Goal: Information Seeking & Learning: Check status

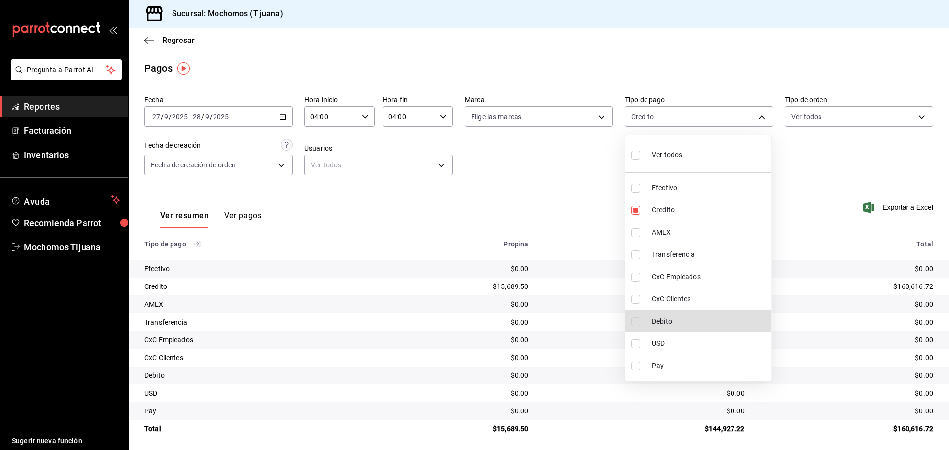
click at [160, 38] on div at bounding box center [474, 225] width 949 height 450
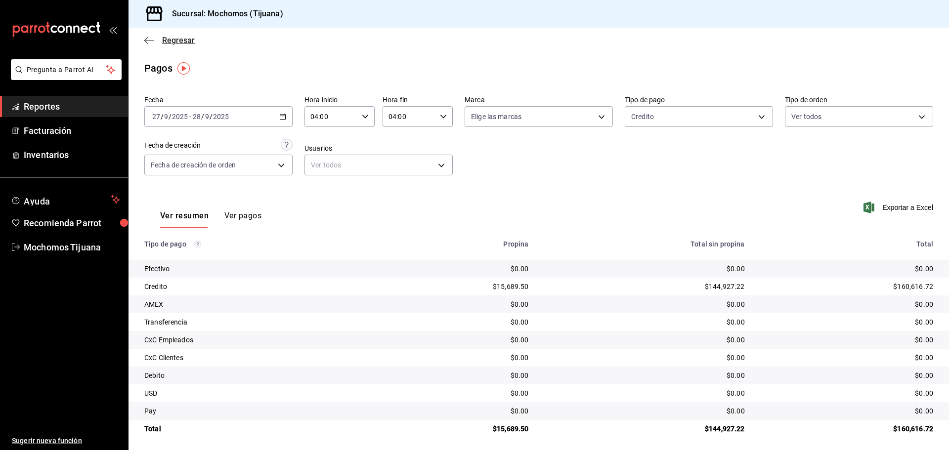
click at [154, 38] on icon "button" at bounding box center [149, 40] width 10 height 9
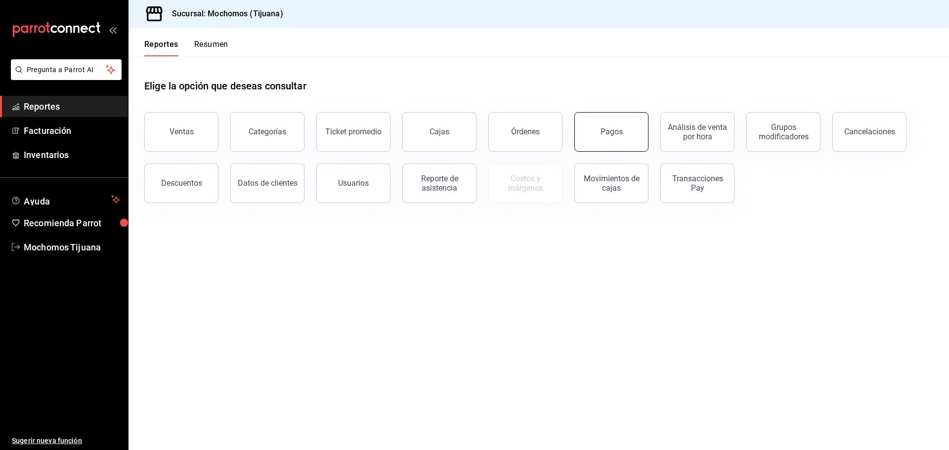
click at [602, 134] on div "Pagos" at bounding box center [611, 131] width 22 height 9
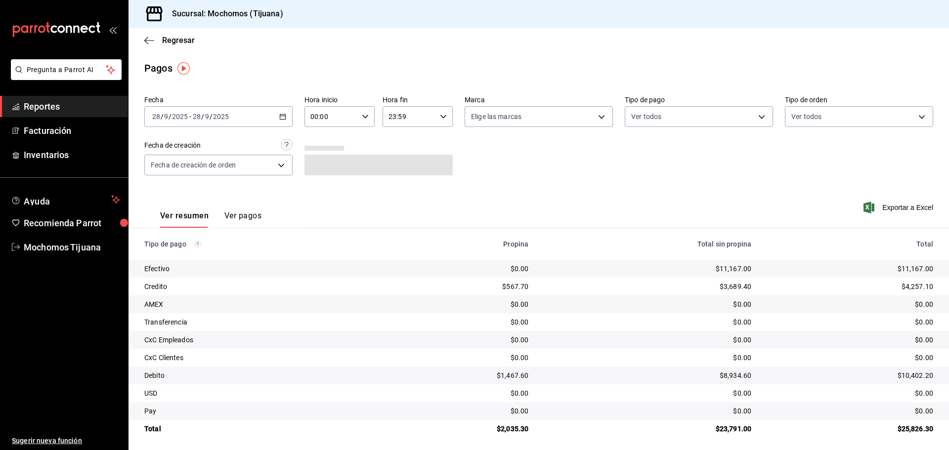
click at [285, 114] on div "[DATE] [DATE] - [DATE] [DATE]" at bounding box center [218, 116] width 148 height 21
click at [206, 253] on span "Rango de fechas" at bounding box center [191, 258] width 77 height 10
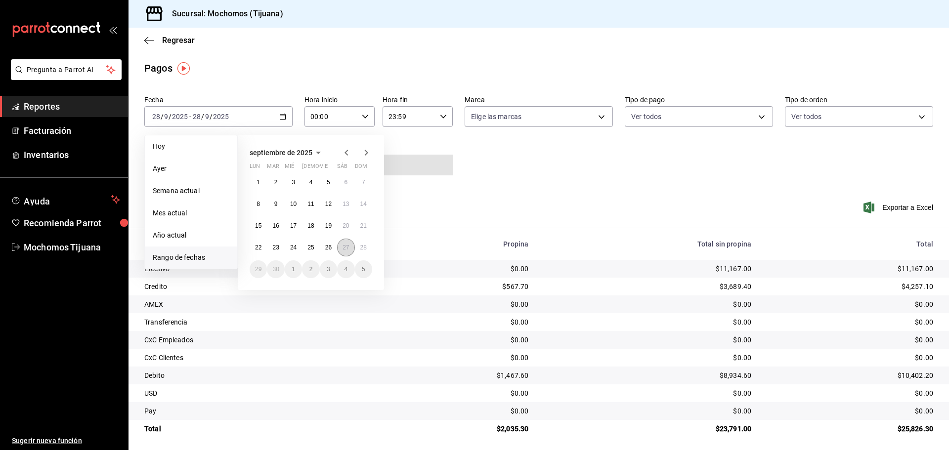
click at [343, 247] on abbr "27" at bounding box center [345, 247] width 6 height 7
click at [361, 253] on button "28" at bounding box center [363, 248] width 17 height 18
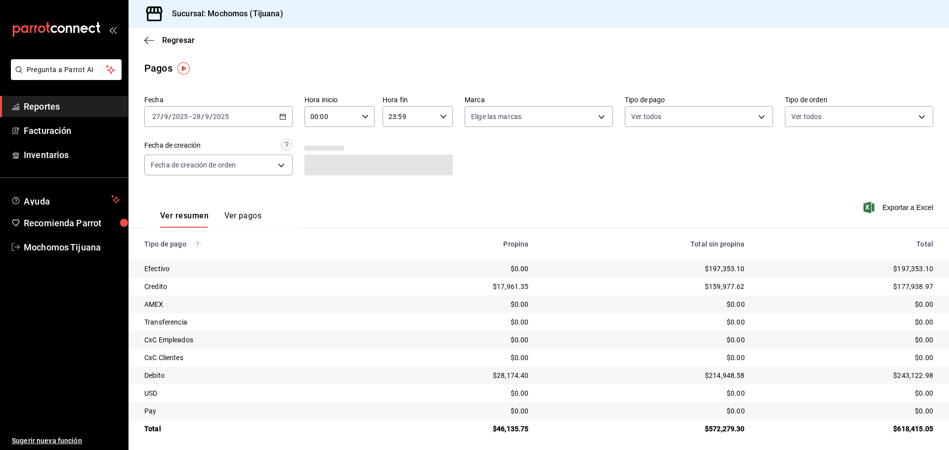
click at [366, 117] on icon "button" at bounding box center [365, 116] width 7 height 7
click at [322, 182] on button "04" at bounding box center [320, 187] width 31 height 20
type input "04:00"
click at [442, 114] on div at bounding box center [474, 225] width 949 height 450
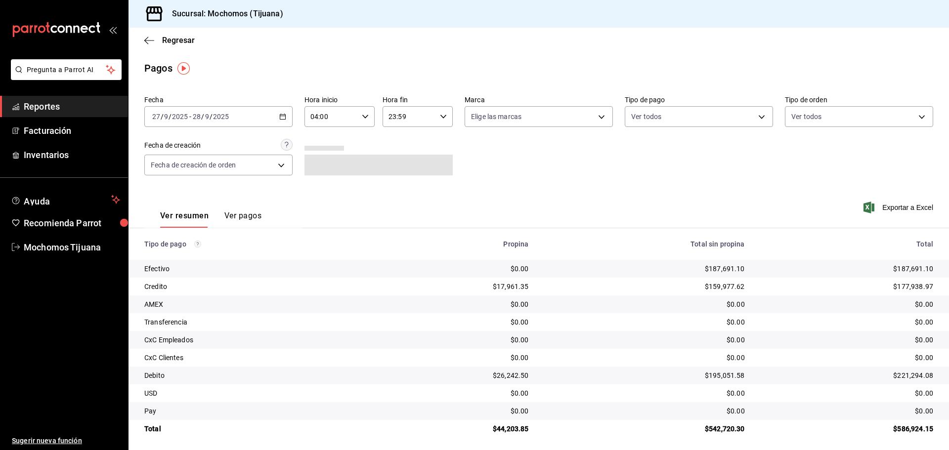
click at [442, 114] on icon "button" at bounding box center [443, 116] width 7 height 7
click at [400, 184] on span "04" at bounding box center [397, 187] width 19 height 8
click at [437, 150] on button "00" at bounding box center [435, 142] width 31 height 20
type input "04:00"
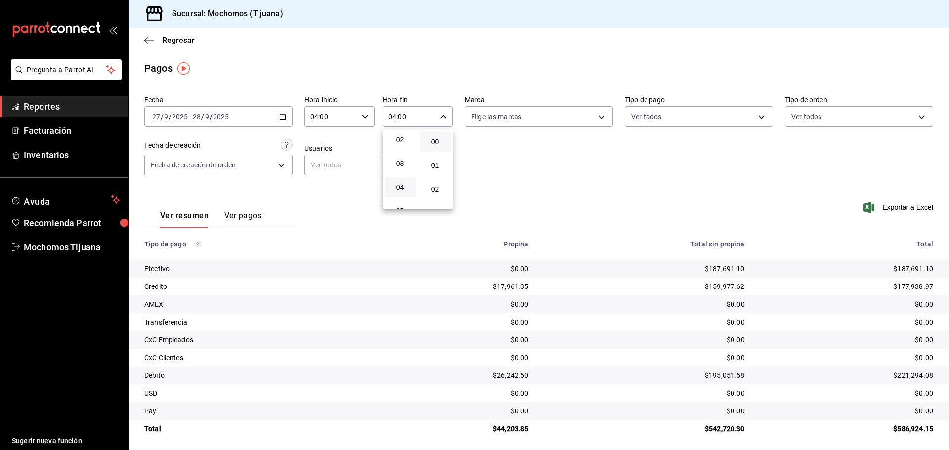
click at [756, 115] on div at bounding box center [474, 225] width 949 height 450
click at [756, 115] on body "Pregunta a Parrot AI Reportes Facturación Inventarios Ayuda Recomienda Parrot M…" at bounding box center [474, 225] width 949 height 450
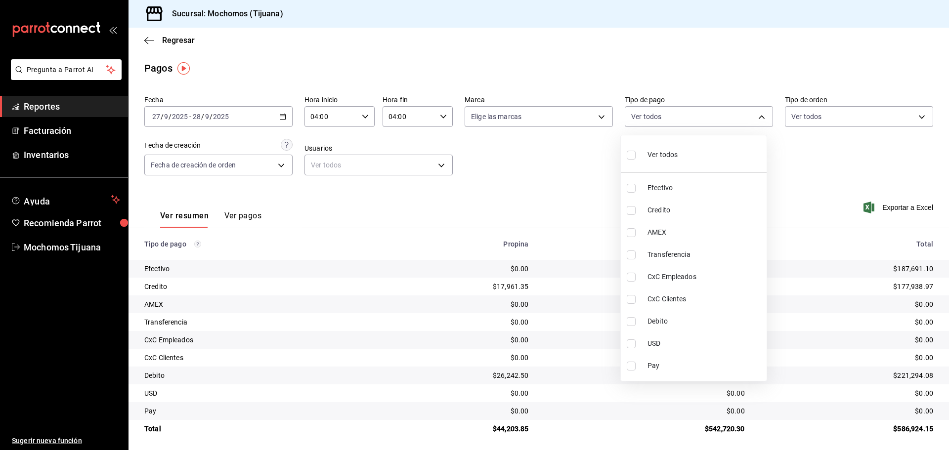
click at [731, 205] on li "Credito" at bounding box center [694, 210] width 146 height 22
type input "a27a072c-b141-4985-9f83-ae60dbe2196b"
checkbox input "true"
click at [697, 314] on li "Debito" at bounding box center [698, 321] width 146 height 22
type input "a27a072c-b141-4985-9f83-ae60dbe2196b,b7370aa5-450f-4a05-bab4-2784151f97fb"
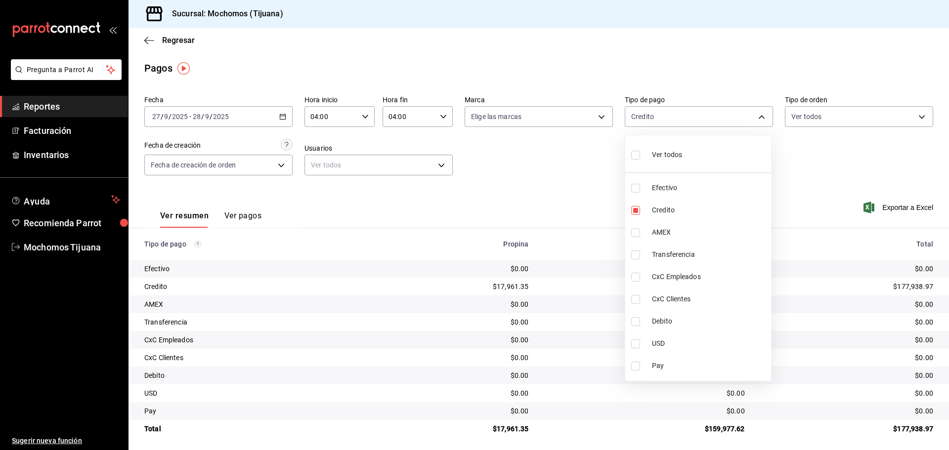
checkbox input "true"
drag, startPoint x: 704, startPoint y: 303, endPoint x: 620, endPoint y: 412, distance: 137.7
click at [154, 41] on div at bounding box center [474, 225] width 949 height 450
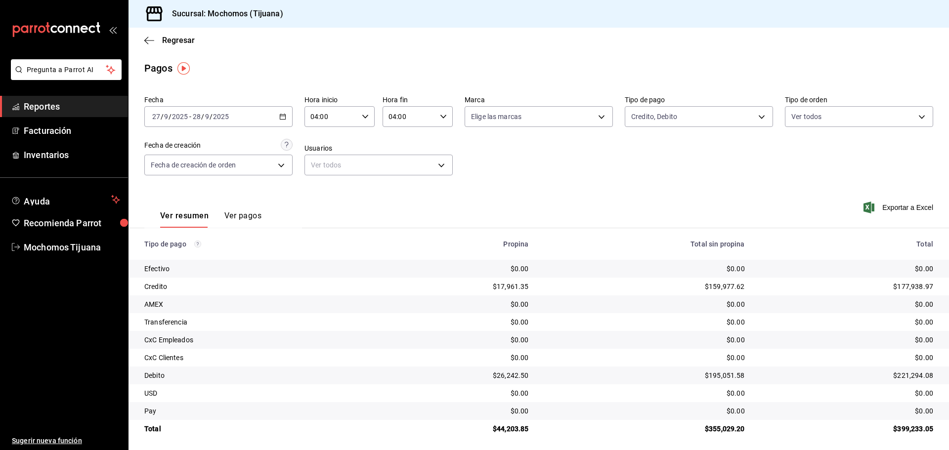
click at [154, 41] on span "Regresar" at bounding box center [169, 40] width 50 height 9
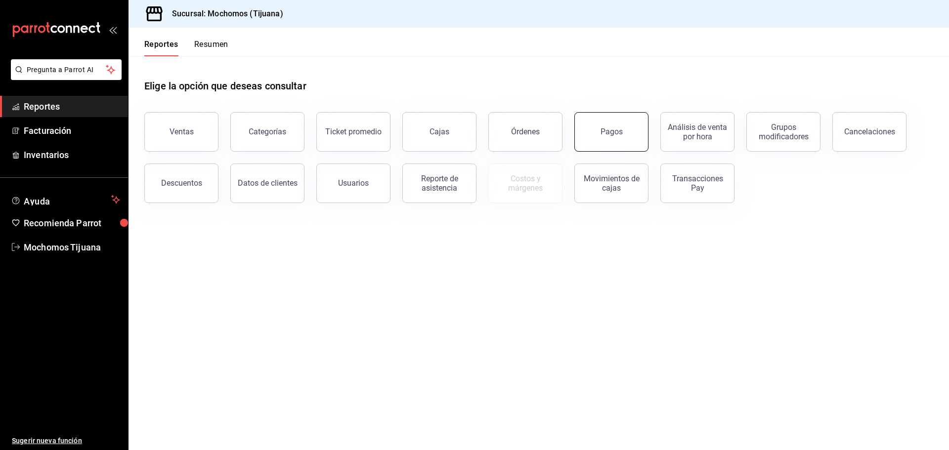
click at [613, 141] on button "Pagos" at bounding box center [611, 132] width 74 height 40
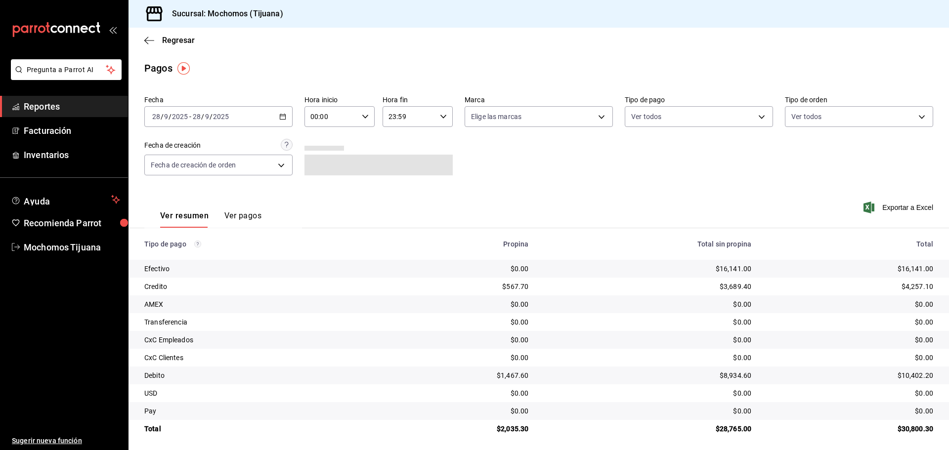
click at [287, 117] on div "[DATE] [DATE] - [DATE] [DATE]" at bounding box center [218, 116] width 148 height 21
click at [174, 255] on span "Rango de fechas" at bounding box center [191, 258] width 77 height 10
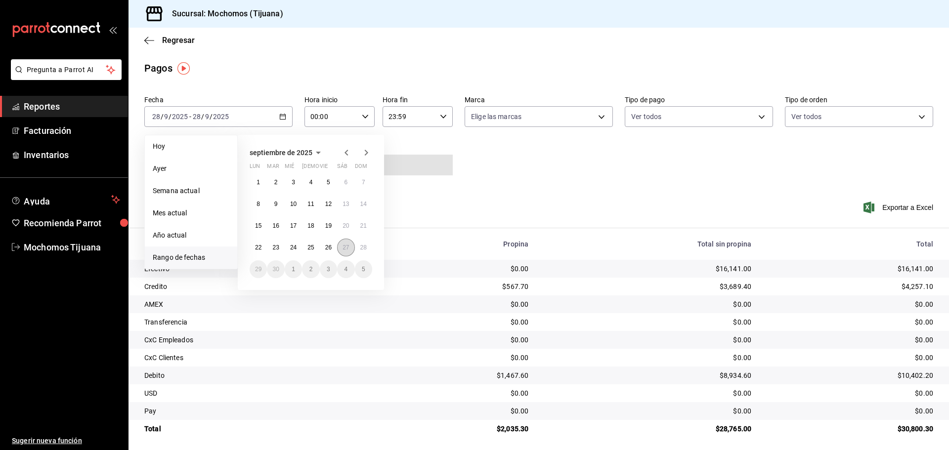
click at [350, 254] on button "27" at bounding box center [345, 248] width 17 height 18
click at [365, 251] on abbr "28" at bounding box center [363, 247] width 6 height 7
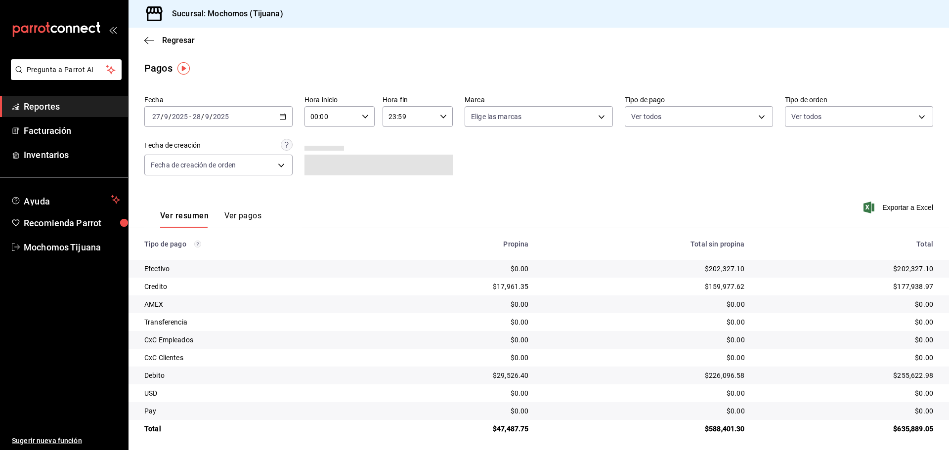
click at [362, 113] on icon "button" at bounding box center [365, 116] width 7 height 7
click at [324, 185] on span "04" at bounding box center [320, 187] width 19 height 8
type input "04:00"
click at [429, 115] on div at bounding box center [474, 225] width 949 height 450
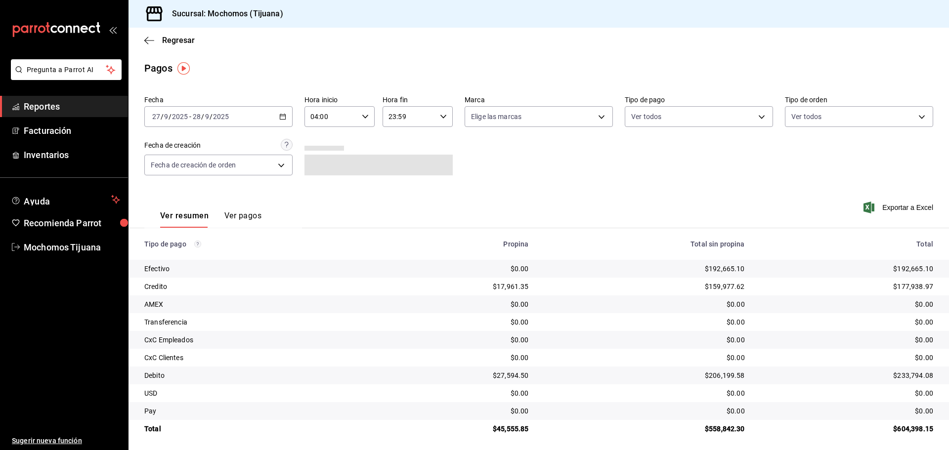
click at [436, 115] on div "23:59 Hora fin" at bounding box center [418, 116] width 70 height 21
click at [403, 191] on span "04" at bounding box center [397, 191] width 19 height 8
click at [435, 149] on button "00" at bounding box center [432, 142] width 31 height 20
type input "04:00"
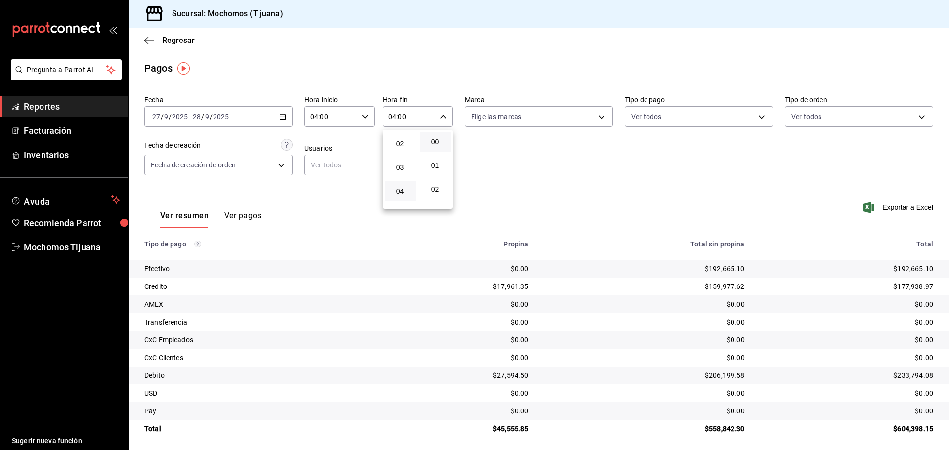
click at [762, 114] on div at bounding box center [474, 225] width 949 height 450
click at [754, 110] on body "Pregunta a Parrot AI Reportes Facturación Inventarios Ayuda Recomienda Parrot M…" at bounding box center [474, 225] width 949 height 450
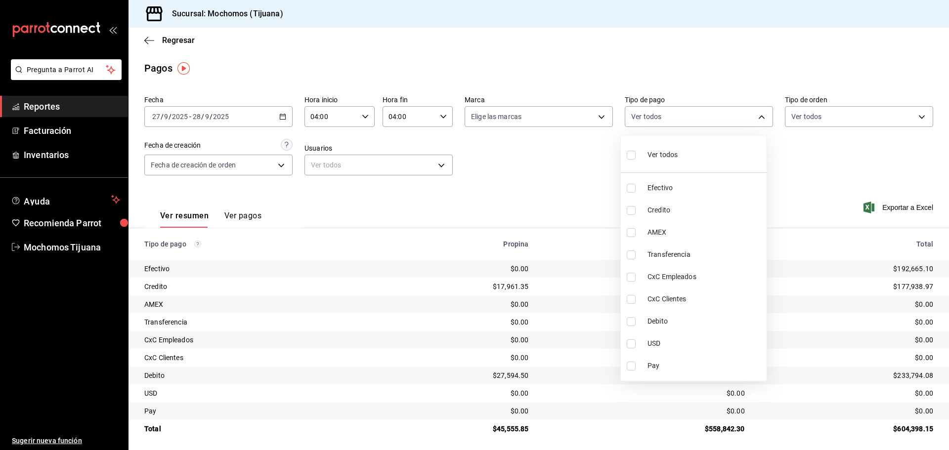
click at [707, 216] on li "Credito" at bounding box center [694, 210] width 146 height 22
type input "a27a072c-b141-4985-9f83-ae60dbe2196b"
checkbox input "true"
click at [688, 320] on span "Debito" at bounding box center [709, 321] width 115 height 10
type input "a27a072c-b141-4985-9f83-ae60dbe2196b,b7370aa5-450f-4a05-bab4-2784151f97fb"
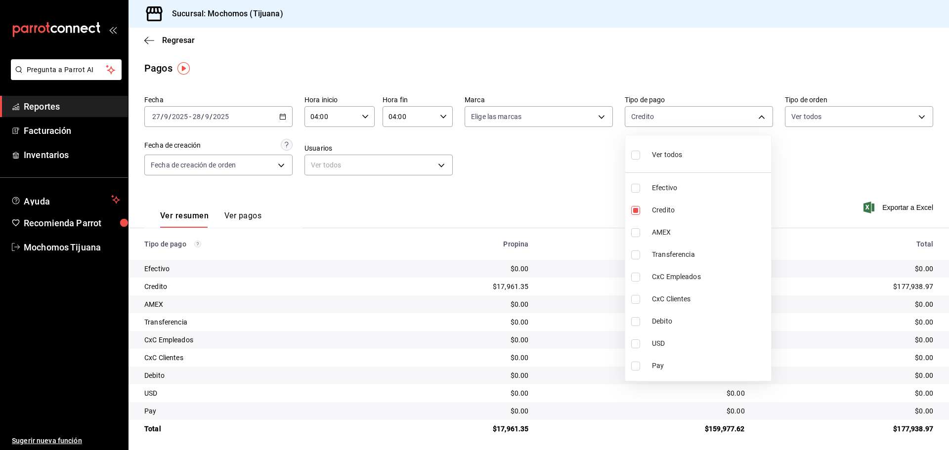
checkbox input "true"
click at [447, 203] on div at bounding box center [474, 225] width 949 height 450
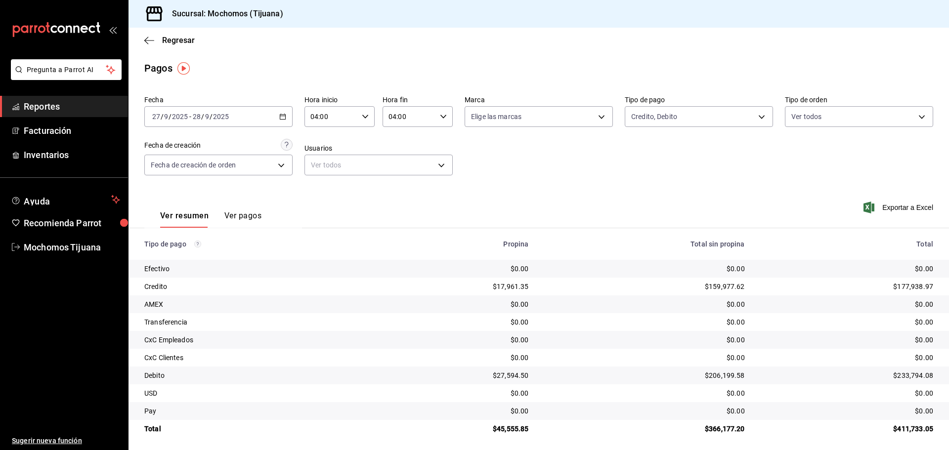
click at [253, 219] on button "Ver pagos" at bounding box center [242, 219] width 37 height 17
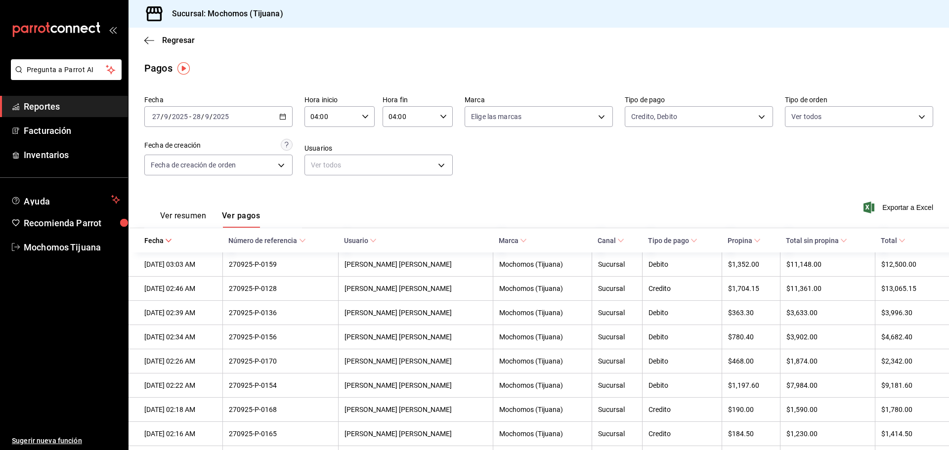
click at [891, 245] on th "Total" at bounding box center [912, 240] width 74 height 24
click at [898, 241] on icon at bounding box center [901, 240] width 7 height 7
click at [144, 38] on icon "button" at bounding box center [149, 40] width 10 height 9
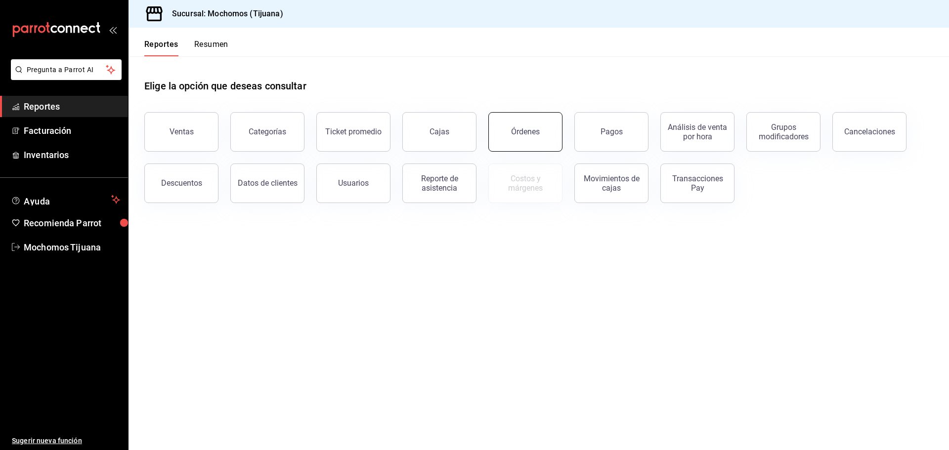
click at [538, 129] on div "Órdenes" at bounding box center [525, 131] width 29 height 9
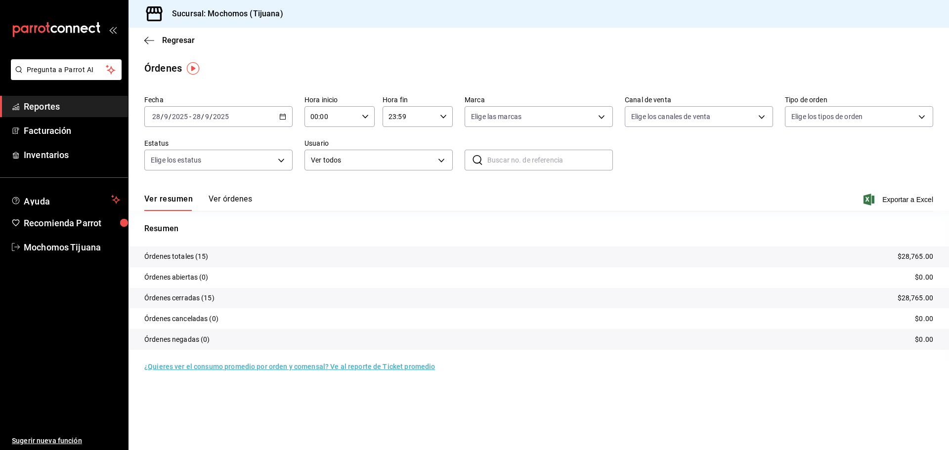
click at [238, 205] on button "Ver órdenes" at bounding box center [230, 202] width 43 height 17
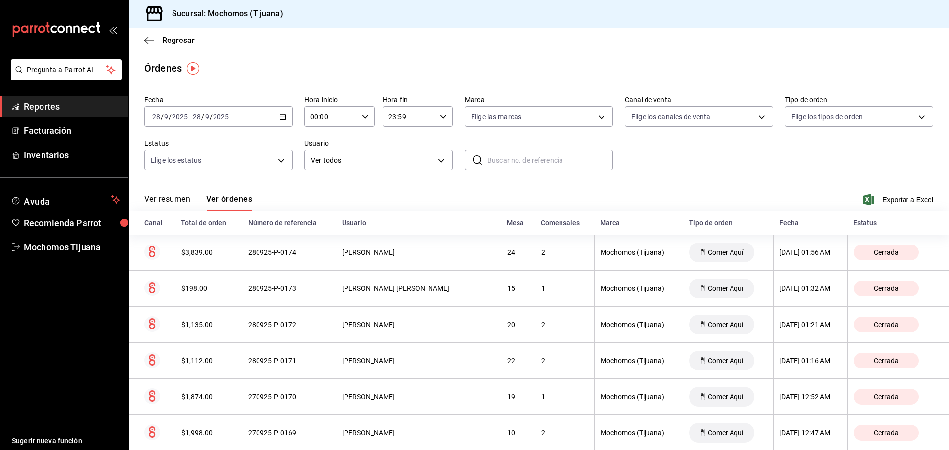
click at [280, 115] on \(Stroke\) "button" at bounding box center [283, 116] width 6 height 5
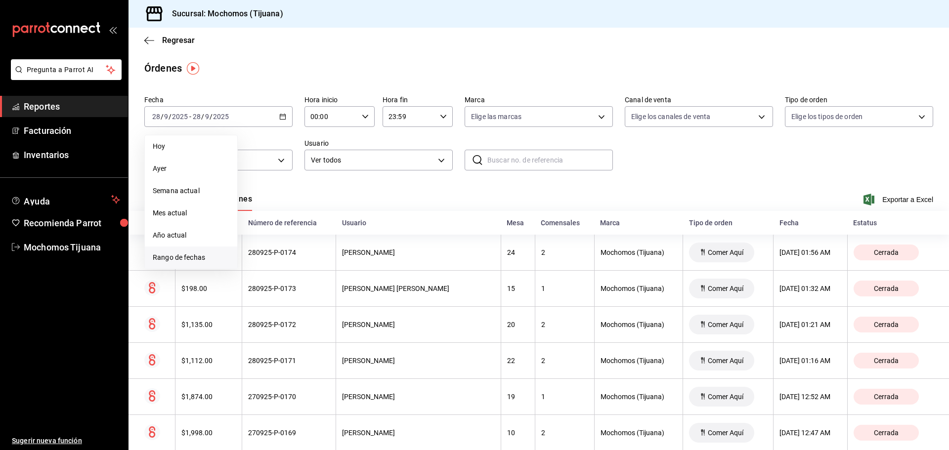
click at [188, 254] on span "Rango de fechas" at bounding box center [191, 258] width 77 height 10
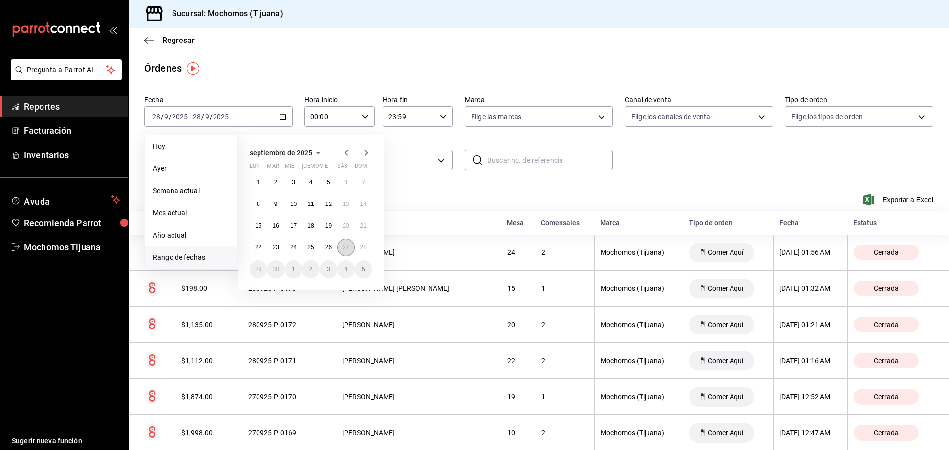
click at [342, 252] on button "27" at bounding box center [345, 248] width 17 height 18
click at [360, 247] on abbr "28" at bounding box center [363, 247] width 6 height 7
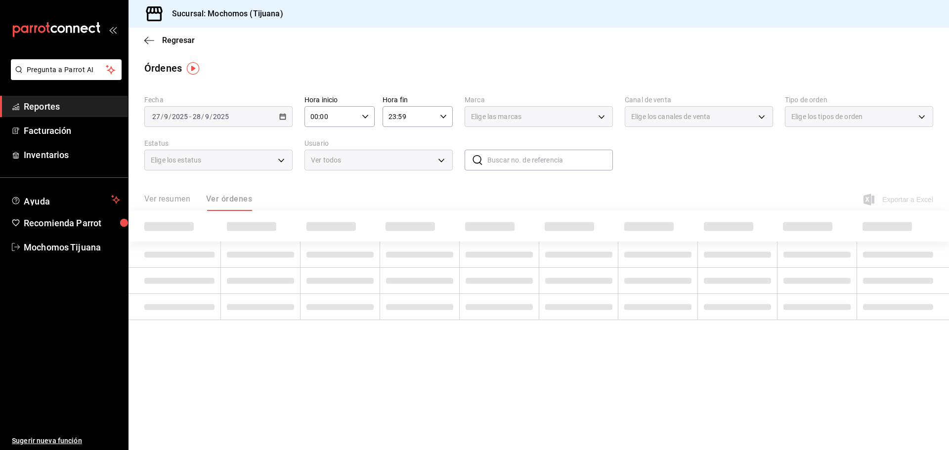
click at [350, 114] on input "00:00" at bounding box center [330, 117] width 53 height 20
click at [351, 114] on div at bounding box center [474, 225] width 949 height 450
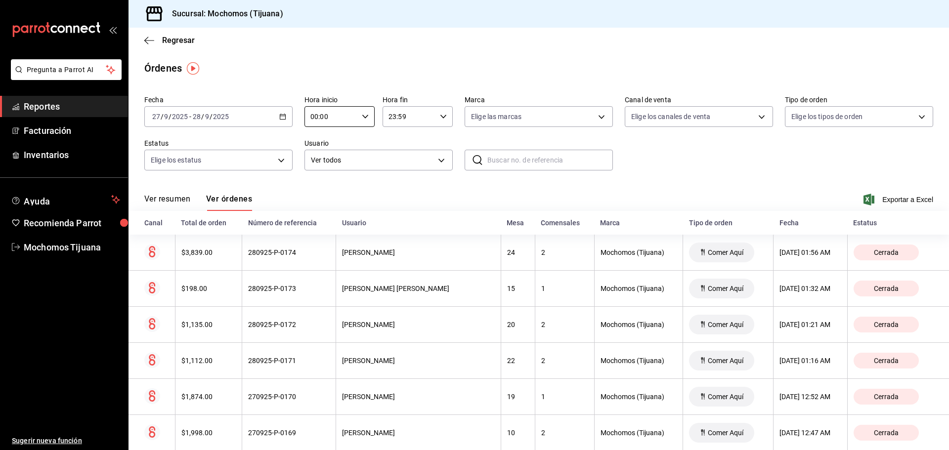
click at [663, 178] on div "Fecha [DATE] [DATE] - [DATE] [DATE] Hora inicio 00:00 Hora inicio Hora fin 23:5…" at bounding box center [538, 136] width 789 height 91
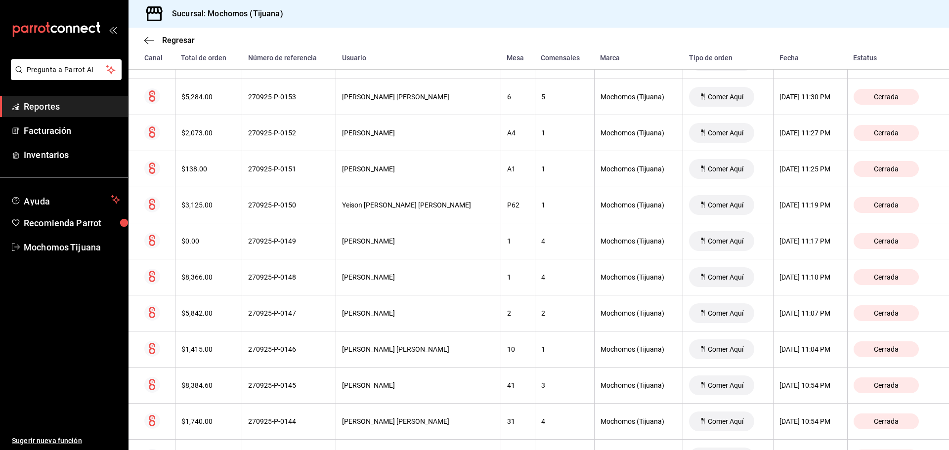
scroll to position [1007, 0]
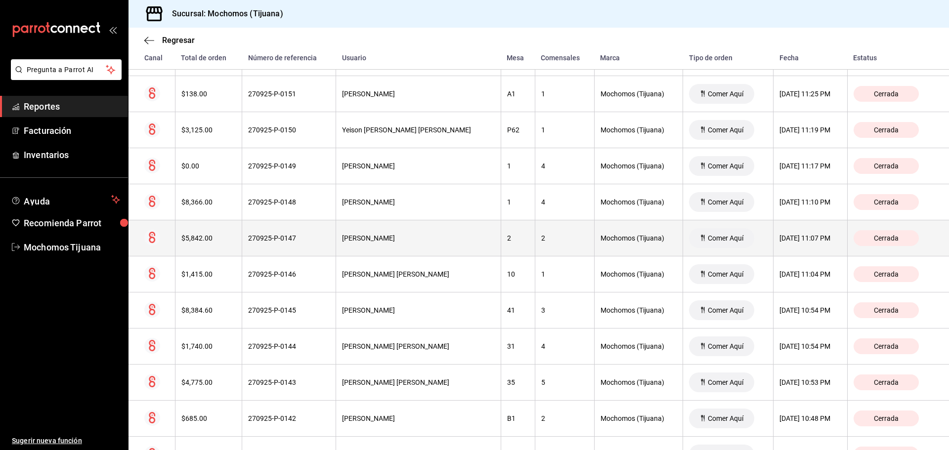
click at [307, 246] on th "270925-P-0147" at bounding box center [289, 238] width 94 height 36
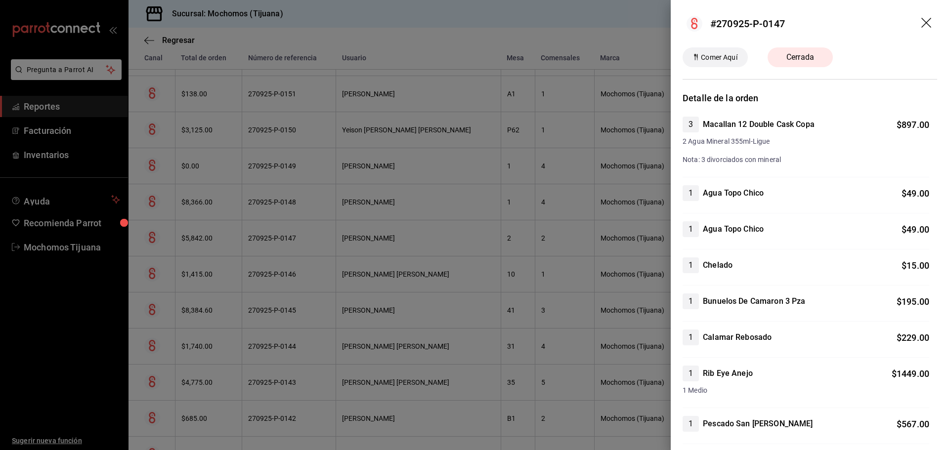
click at [333, 251] on div at bounding box center [474, 225] width 949 height 450
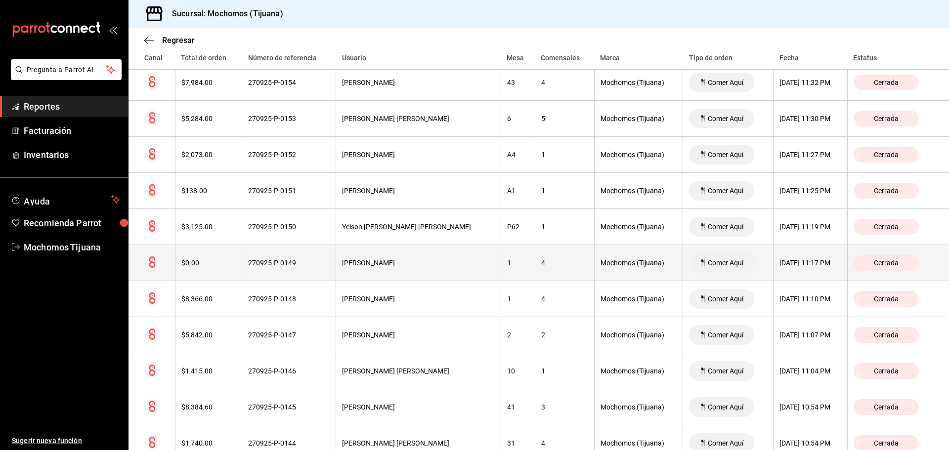
scroll to position [858, 0]
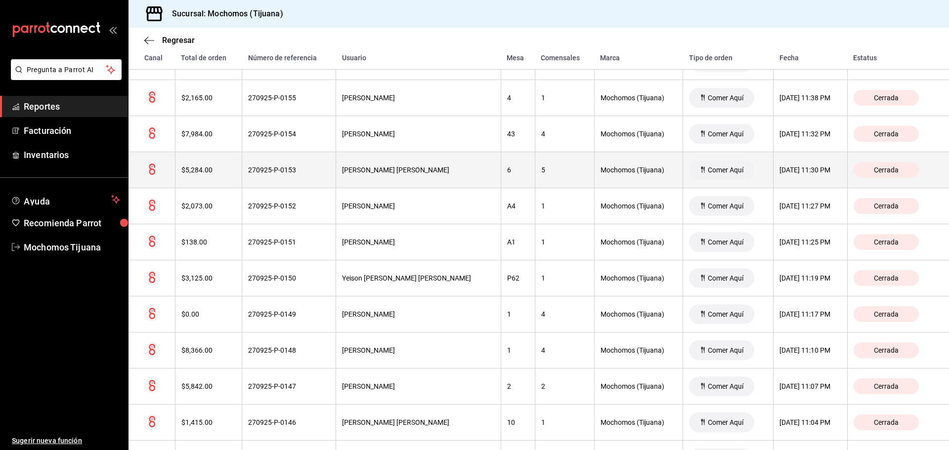
click at [371, 176] on th "[PERSON_NAME] [PERSON_NAME]" at bounding box center [418, 170] width 165 height 36
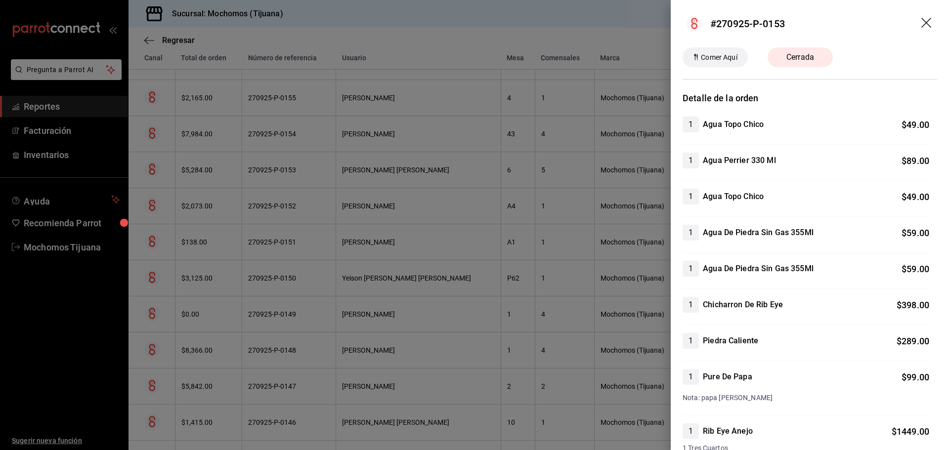
click at [385, 223] on div at bounding box center [474, 225] width 949 height 450
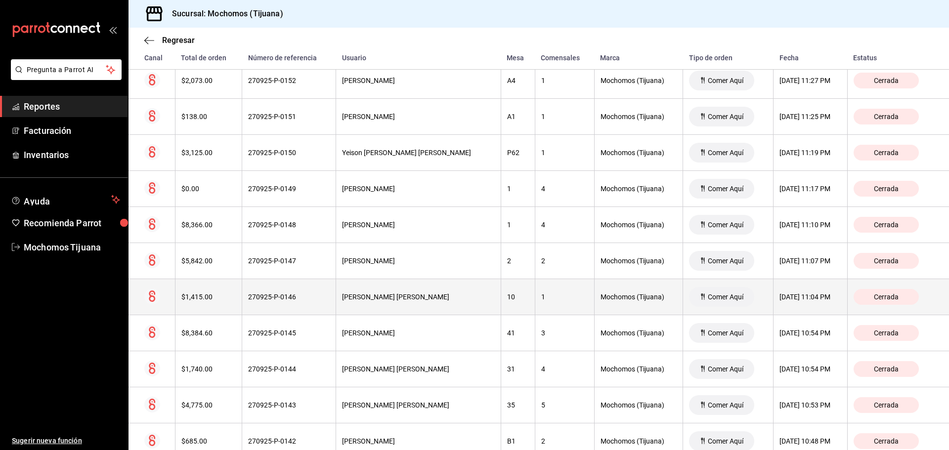
scroll to position [1056, 0]
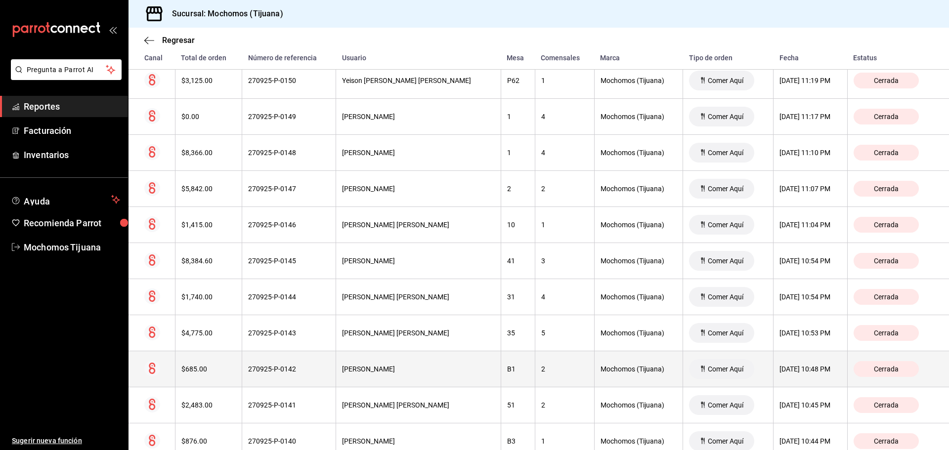
click at [361, 369] on div "[PERSON_NAME]" at bounding box center [418, 369] width 153 height 8
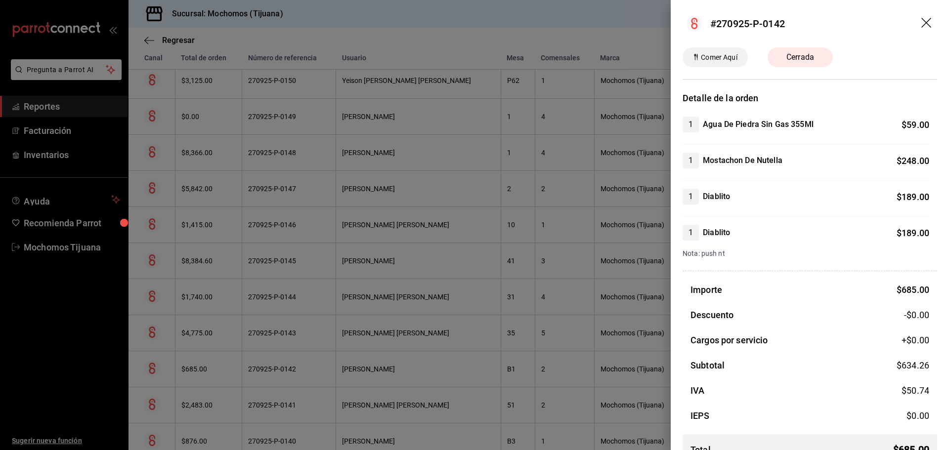
click at [498, 227] on div at bounding box center [474, 225] width 949 height 450
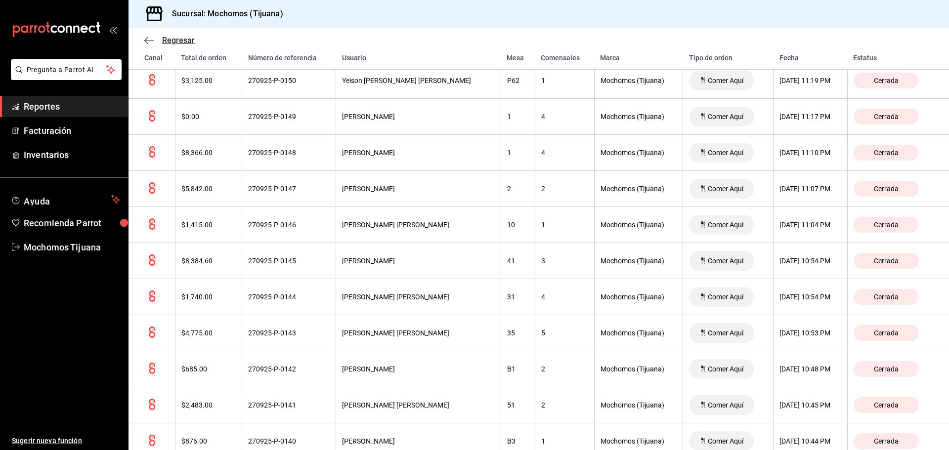
click at [148, 39] on icon "button" at bounding box center [149, 40] width 10 height 9
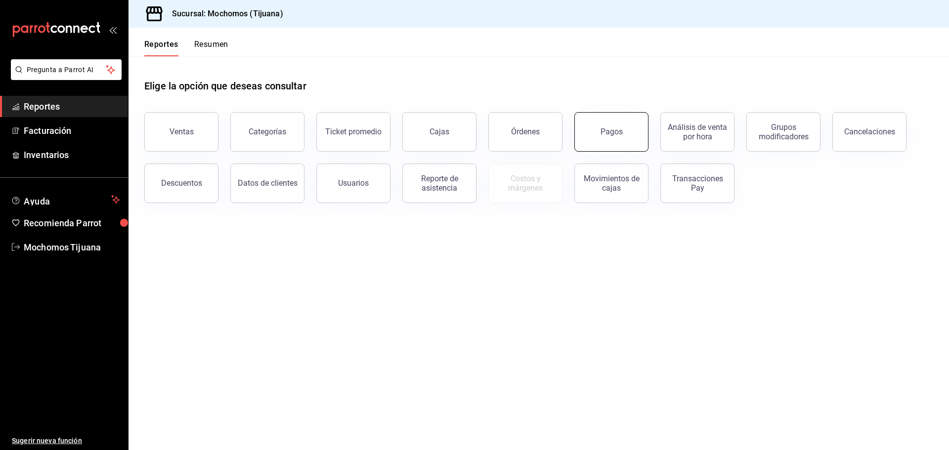
click at [623, 135] on button "Pagos" at bounding box center [611, 132] width 74 height 40
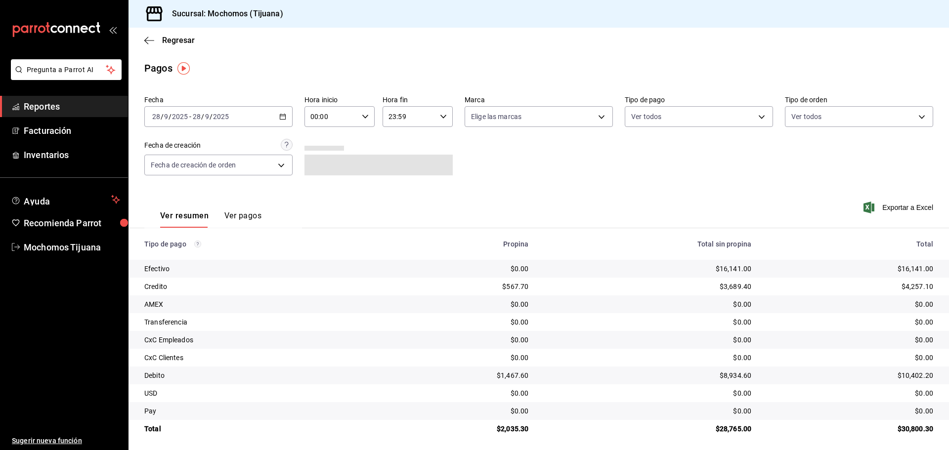
click at [355, 116] on input "00:00" at bounding box center [330, 117] width 53 height 20
click at [314, 144] on button "04" at bounding box center [320, 138] width 31 height 20
type input "04:00"
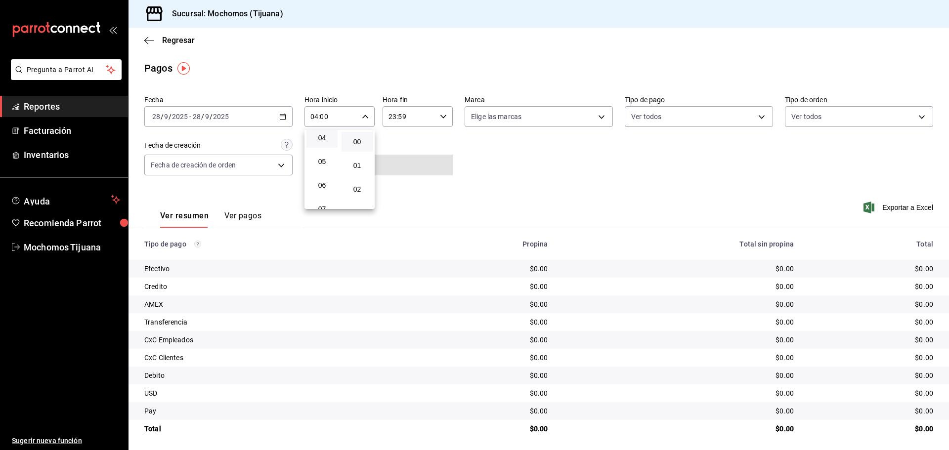
click at [657, 121] on div at bounding box center [474, 225] width 949 height 450
click at [662, 119] on body "Pregunta a Parrot AI Reportes Facturación Inventarios Ayuda Recomienda Parrot M…" at bounding box center [474, 225] width 949 height 450
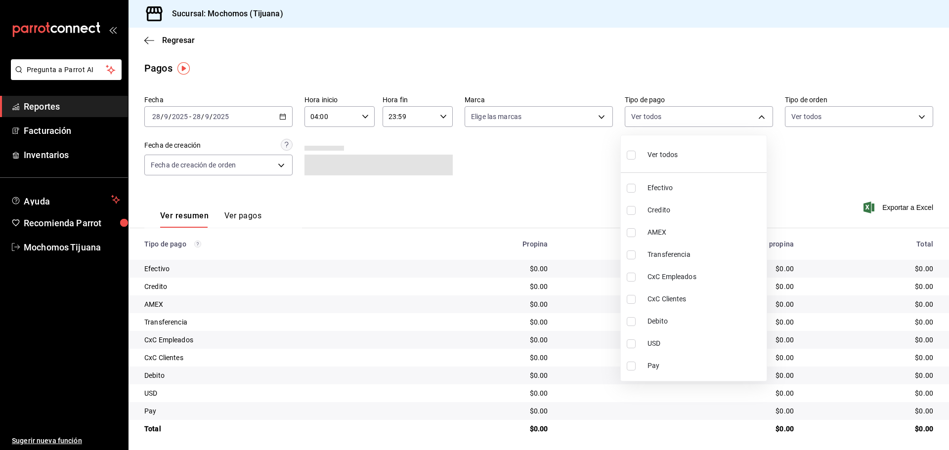
click at [662, 209] on span "Credito" at bounding box center [704, 210] width 115 height 10
type input "a27a072c-b141-4985-9f83-ae60dbe2196b"
checkbox input "true"
click at [668, 315] on li "Debito" at bounding box center [698, 321] width 146 height 22
type input "a27a072c-b141-4985-9f83-ae60dbe2196b,b7370aa5-450f-4a05-bab4-2784151f97fb"
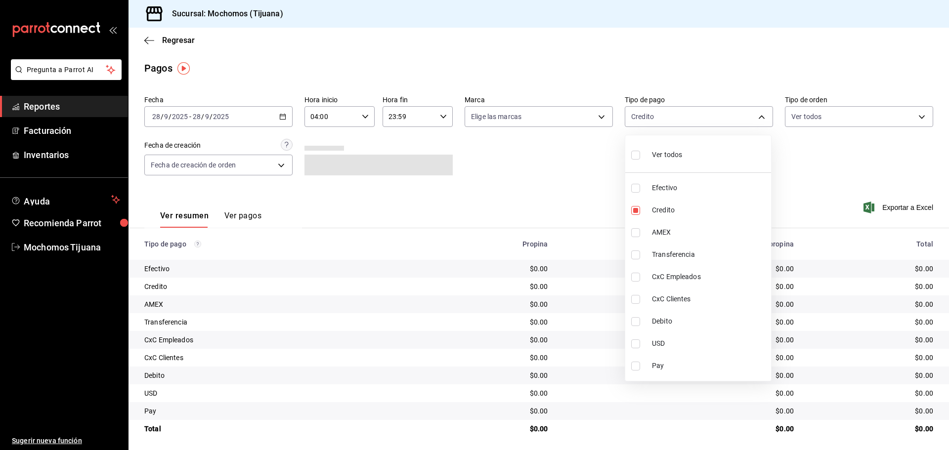
checkbox input "true"
click at [241, 221] on div at bounding box center [474, 225] width 949 height 450
click at [228, 214] on button "Ver pagos" at bounding box center [242, 219] width 37 height 17
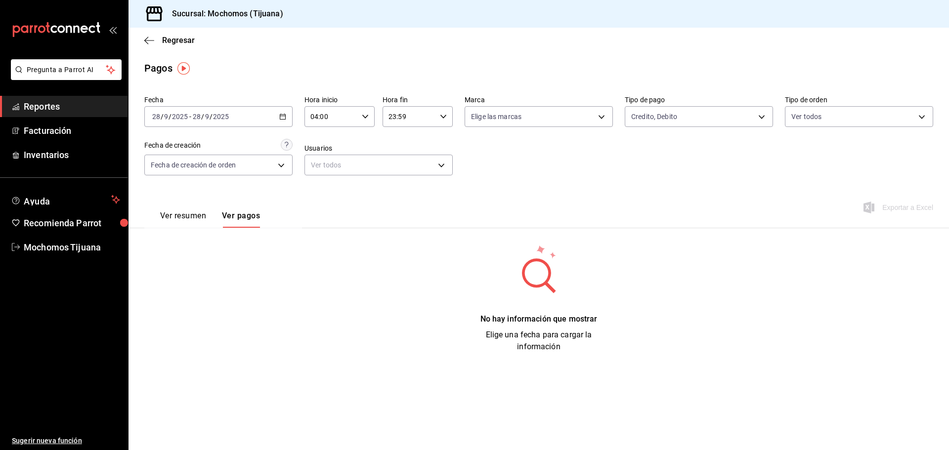
click at [282, 119] on \(Stroke\) "button" at bounding box center [283, 116] width 6 height 5
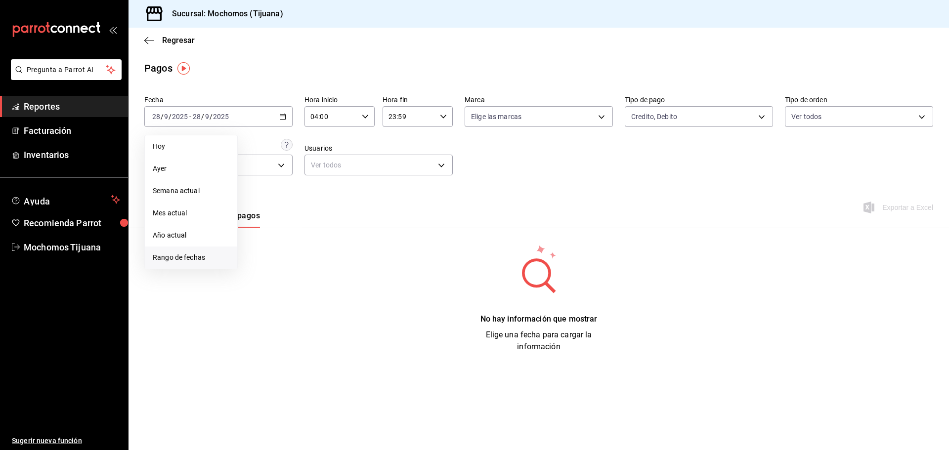
click at [197, 254] on span "Rango de fechas" at bounding box center [191, 258] width 77 height 10
click at [346, 251] on abbr "27" at bounding box center [345, 247] width 6 height 7
click at [361, 250] on abbr "28" at bounding box center [363, 247] width 6 height 7
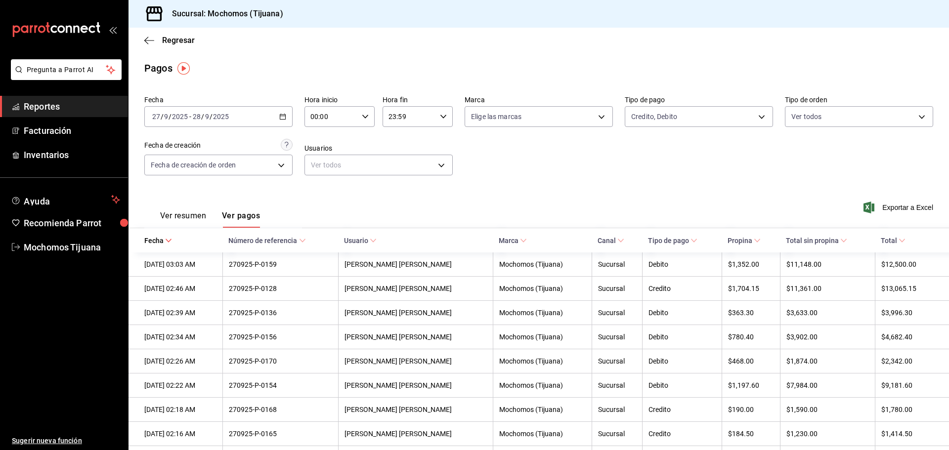
click at [351, 118] on input "00:00" at bounding box center [330, 117] width 53 height 20
click at [326, 143] on button "04" at bounding box center [320, 138] width 31 height 20
type input "04:00"
click at [507, 158] on div at bounding box center [474, 225] width 949 height 450
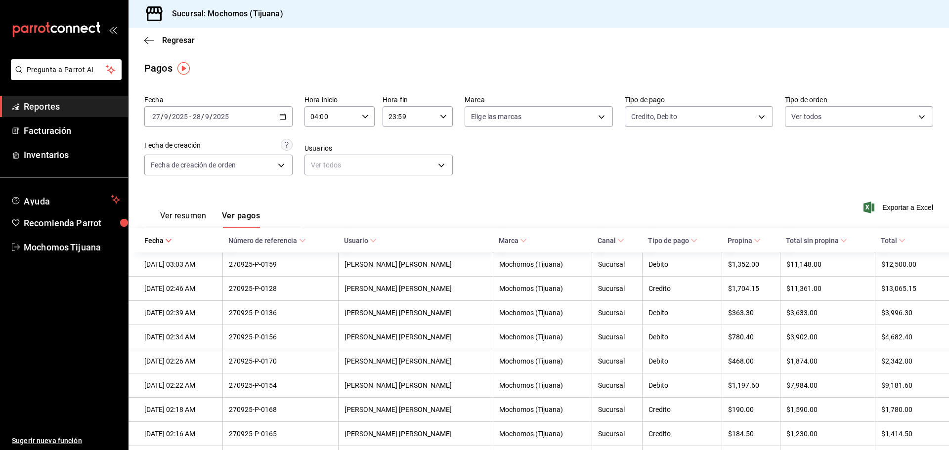
click at [832, 215] on div "Exportar a Excel" at bounding box center [854, 207] width 158 height 41
click at [890, 243] on span "Total" at bounding box center [893, 241] width 25 height 8
click at [888, 238] on span "Total" at bounding box center [893, 241] width 25 height 8
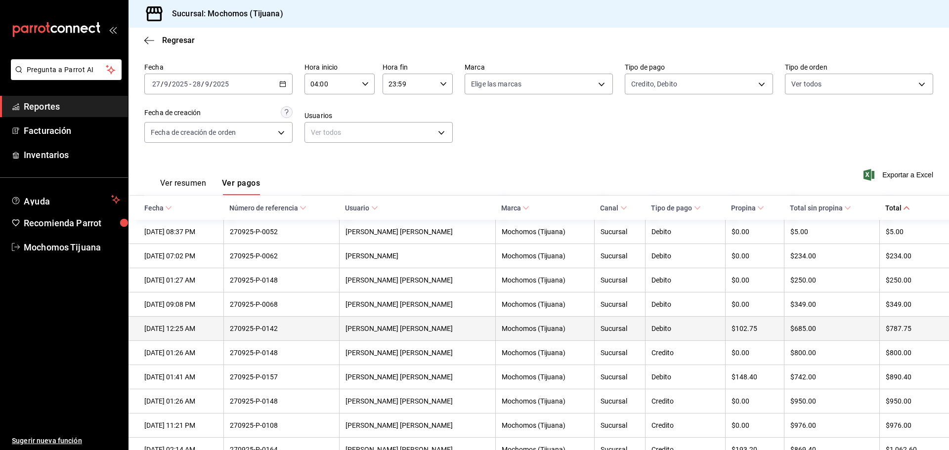
scroll to position [49, 0]
